Goal: Complete application form

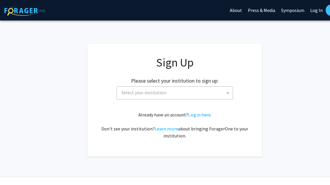
click at [229, 94] on span at bounding box center [228, 93] width 6 height 13
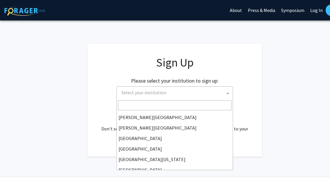
scroll to position [23, 0]
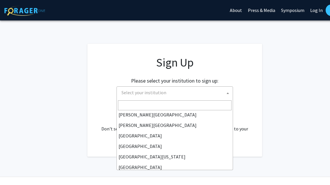
click at [200, 92] on span "Select your institution" at bounding box center [176, 93] width 114 height 12
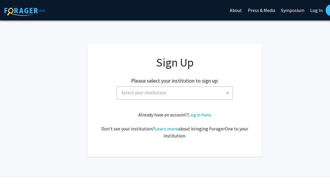
click at [174, 92] on span "Select your institution" at bounding box center [176, 93] width 114 height 12
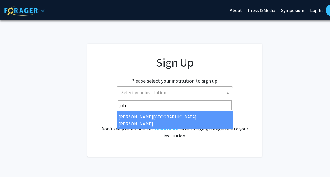
type input "john"
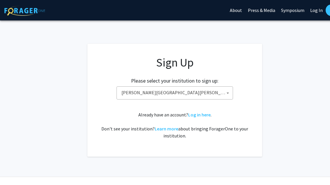
select select "1"
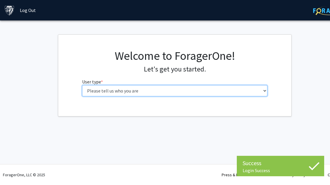
click at [201, 92] on select "Please tell us who you are Undergraduate Student Master's Student Doctoral Cand…" at bounding box center [175, 90] width 186 height 11
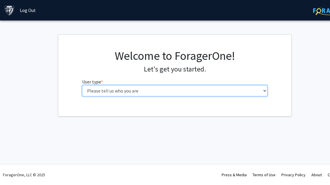
select select "2: masters"
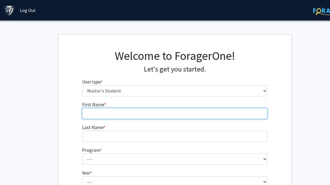
click at [219, 111] on input "First Name * required" at bounding box center [175, 113] width 186 height 11
type input "Ting"
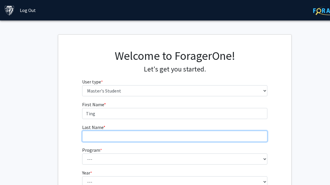
click at [102, 141] on input "Last Name * required" at bounding box center [175, 136] width 186 height 11
type input "l"
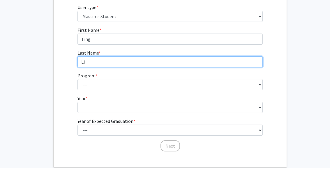
scroll to position [59, 5]
type input "Li"
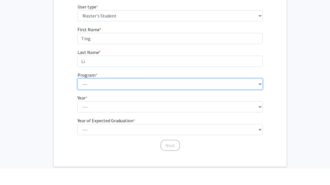
click at [95, 95] on select "--- Anatomy Education Applied and Computational Mathematics Applied Biomedical …" at bounding box center [171, 100] width 186 height 11
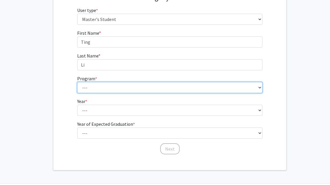
select select "105: 89"
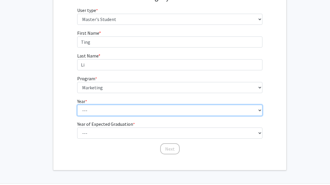
click at [134, 111] on select "--- First Year Second Year" at bounding box center [170, 110] width 186 height 11
select select "1: first_year"
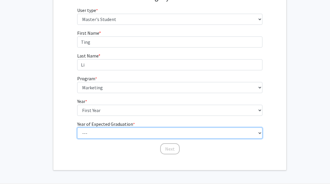
click at [138, 135] on select "--- 2025 2026 2027 2028 2029 2030 2031 2032 2033 2034" at bounding box center [170, 133] width 186 height 11
select select "2: 2026"
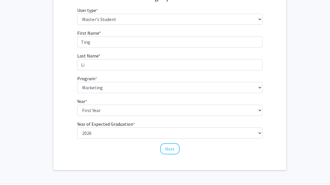
click at [171, 150] on button "Next" at bounding box center [170, 148] width 20 height 11
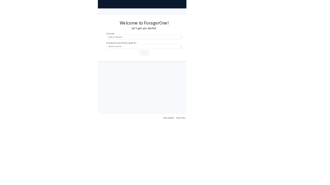
scroll to position [0, 5]
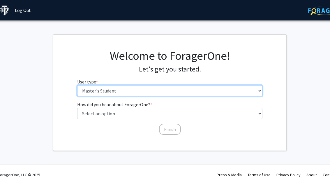
click at [149, 91] on select "Please tell us who you are Undergraduate Student Master's Student Doctoral Cand…" at bounding box center [170, 90] width 186 height 11
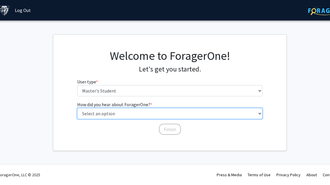
click at [137, 117] on select "Select an option Peer/student recommendation Faculty/staff recommendation Unive…" at bounding box center [170, 113] width 186 height 11
select select "3: university_website"
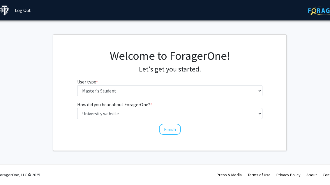
click at [173, 132] on button "Finish" at bounding box center [170, 129] width 22 height 11
